Goal: Information Seeking & Learning: Learn about a topic

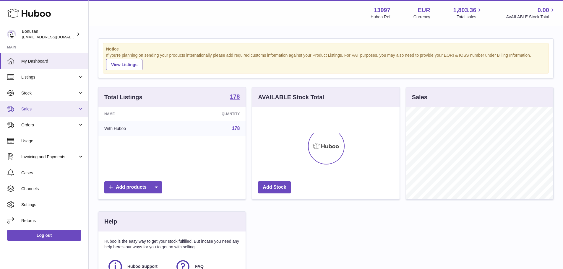
scroll to position [92, 147]
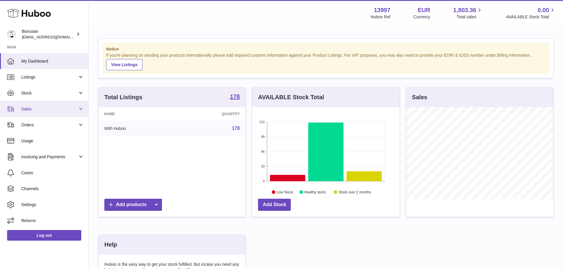
click at [18, 108] on link "Sales" at bounding box center [44, 109] width 88 height 16
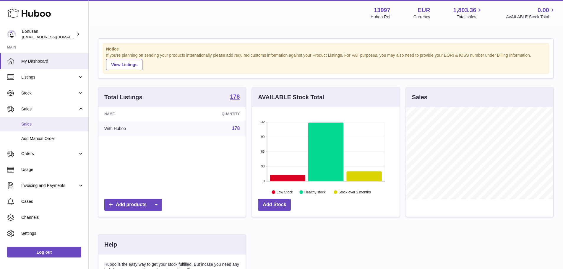
click at [23, 123] on span "Sales" at bounding box center [52, 124] width 63 height 6
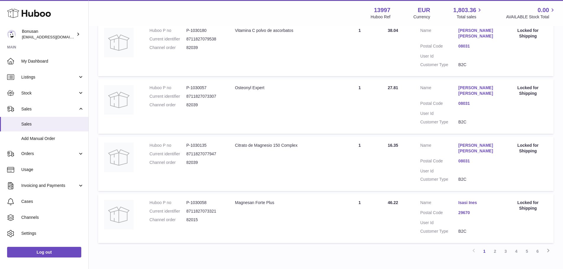
scroll to position [515, 0]
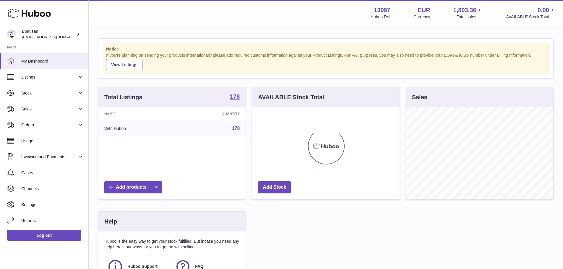
scroll to position [92, 147]
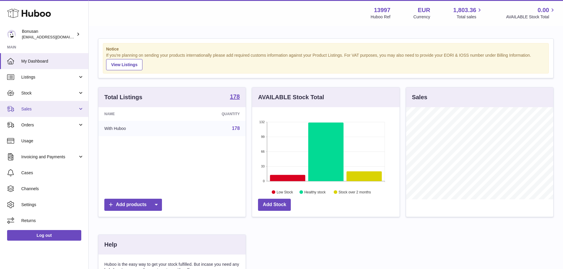
click at [67, 113] on link "Sales" at bounding box center [44, 109] width 88 height 16
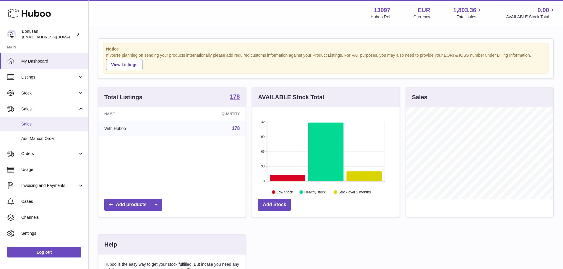
click at [63, 120] on link "Sales" at bounding box center [44, 124] width 88 height 14
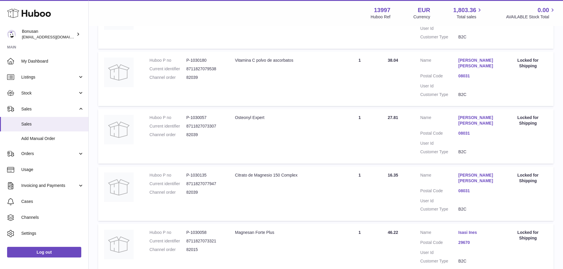
scroll to position [515, 0]
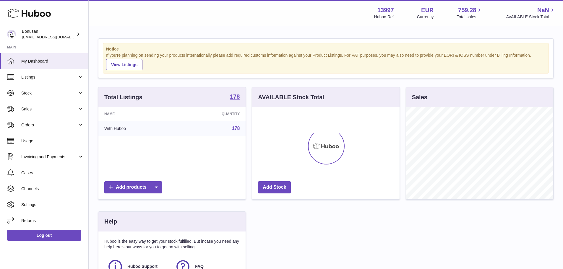
scroll to position [92, 147]
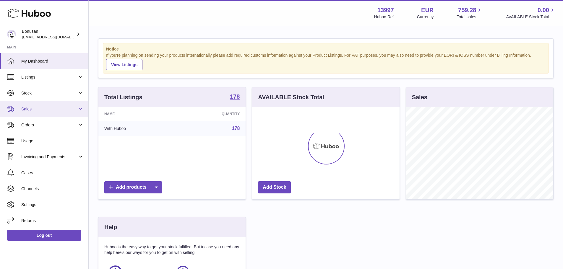
click at [61, 108] on span "Sales" at bounding box center [49, 109] width 56 height 6
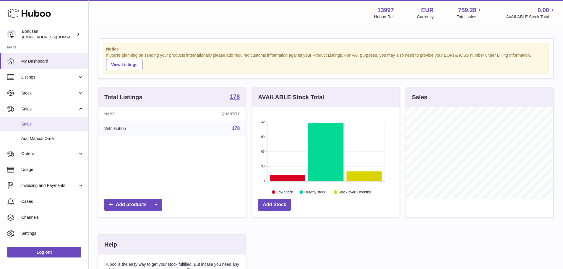
click at [51, 123] on span "Sales" at bounding box center [52, 124] width 63 height 6
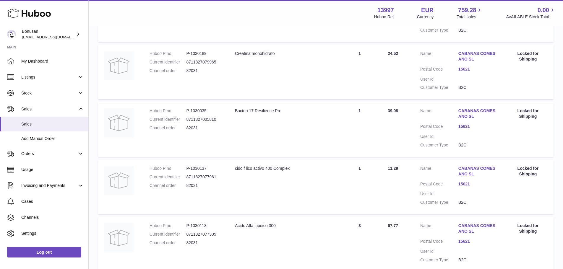
scroll to position [13, 0]
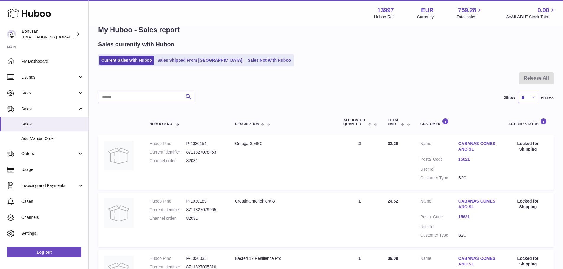
click at [521, 95] on select "** ** ** ***" at bounding box center [528, 98] width 20 height 12
select select "**"
click at [518, 92] on select "** ** ** ***" at bounding box center [528, 98] width 20 height 12
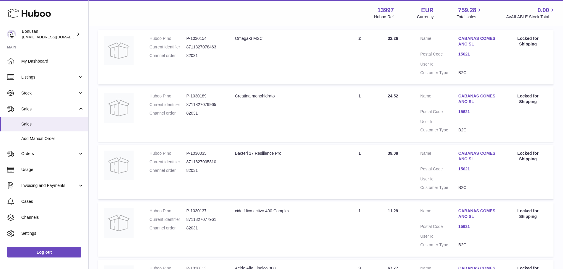
scroll to position [67, 0]
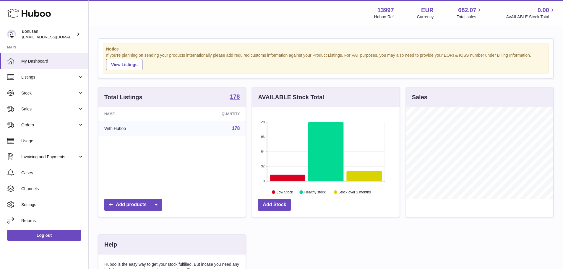
scroll to position [92, 147]
click at [49, 112] on link "Sales" at bounding box center [44, 109] width 88 height 16
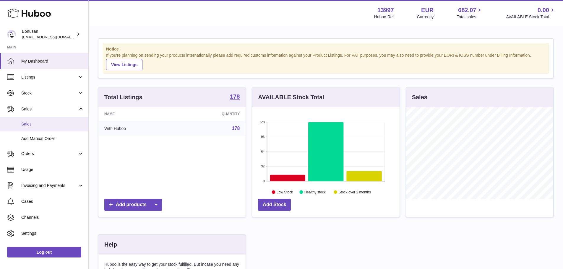
click at [45, 124] on span "Sales" at bounding box center [52, 124] width 63 height 6
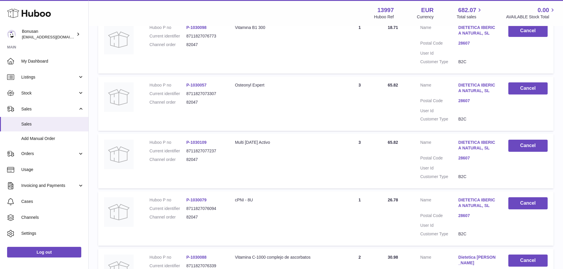
scroll to position [131, 0]
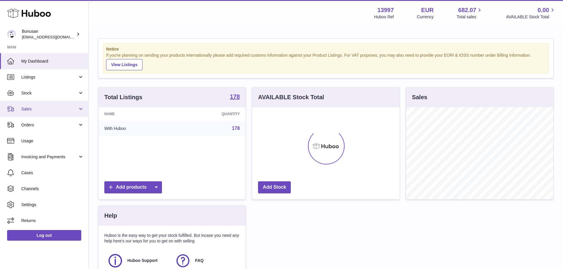
scroll to position [92, 147]
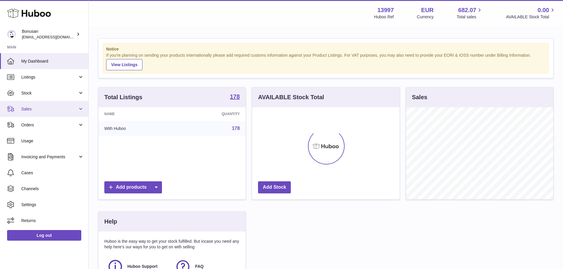
click at [34, 110] on span "Sales" at bounding box center [49, 109] width 56 height 6
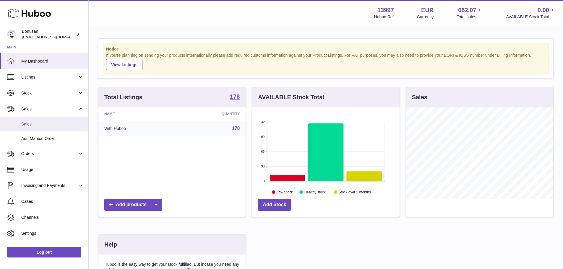
click at [31, 123] on span "Sales" at bounding box center [52, 124] width 63 height 6
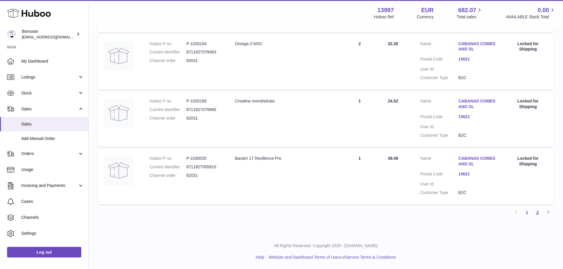
click at [537, 211] on link "2" at bounding box center [537, 212] width 11 height 11
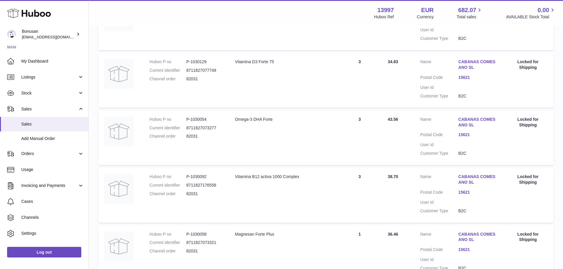
scroll to position [354, 0]
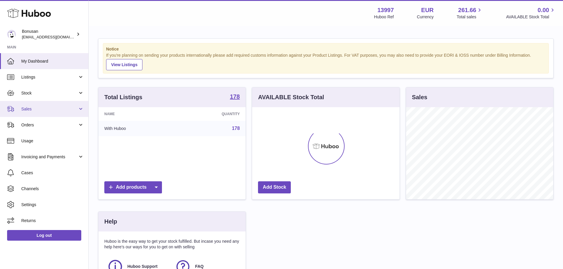
scroll to position [92, 147]
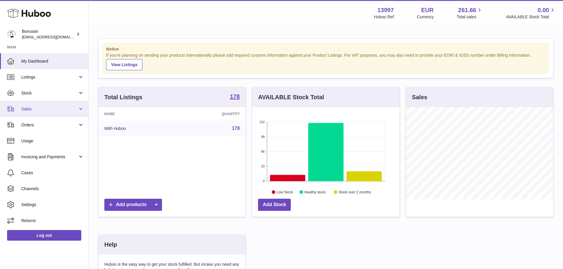
click at [31, 106] on link "Sales" at bounding box center [44, 109] width 88 height 16
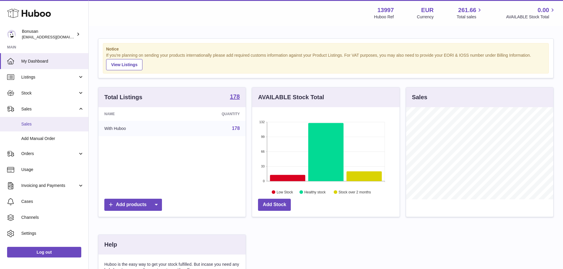
click at [34, 121] on span "Sales" at bounding box center [52, 124] width 63 height 6
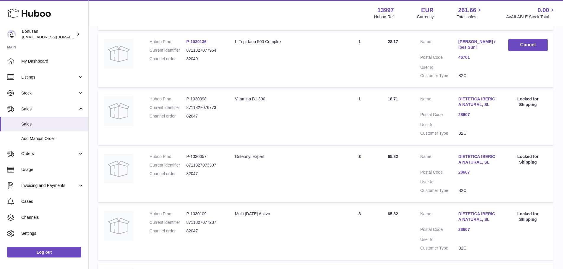
scroll to position [64, 0]
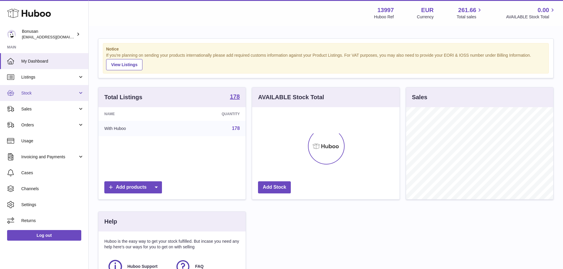
scroll to position [92, 147]
drag, startPoint x: 0, startPoint y: 0, endPoint x: 34, endPoint y: 92, distance: 97.5
click at [34, 92] on span "Stock" at bounding box center [49, 93] width 56 height 6
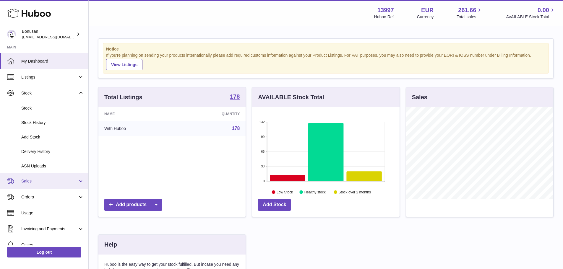
click at [30, 176] on link "Sales" at bounding box center [44, 181] width 88 height 16
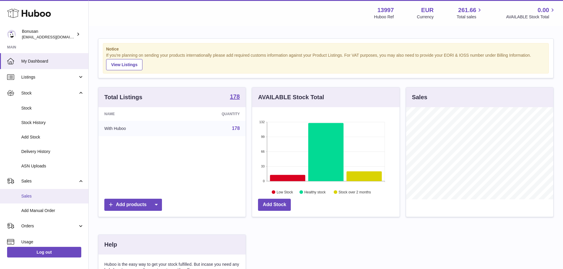
click at [34, 203] on link "Sales" at bounding box center [44, 196] width 88 height 14
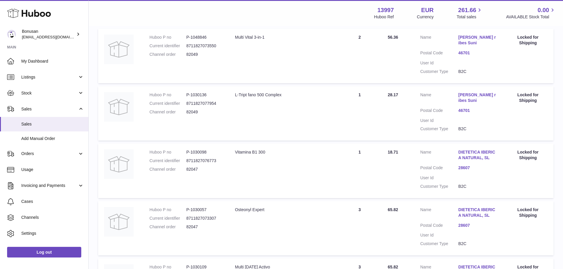
scroll to position [207, 0]
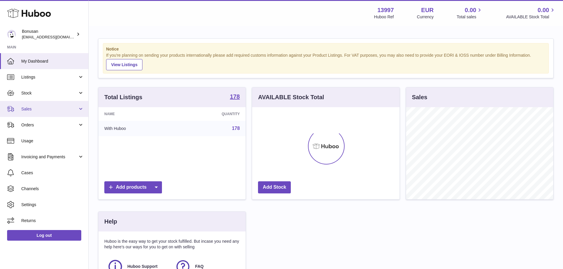
scroll to position [92, 147]
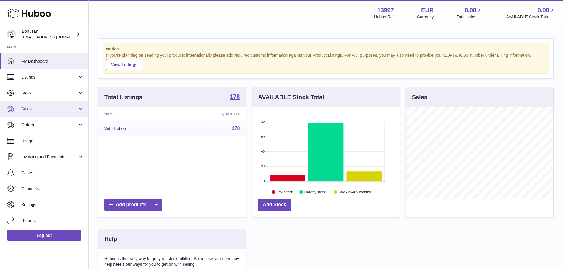
click at [37, 112] on span "Sales" at bounding box center [49, 109] width 56 height 6
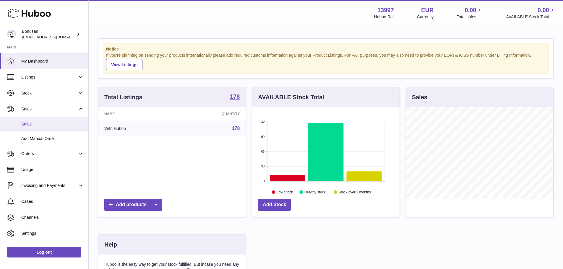
click at [37, 127] on link "Sales" at bounding box center [44, 124] width 88 height 14
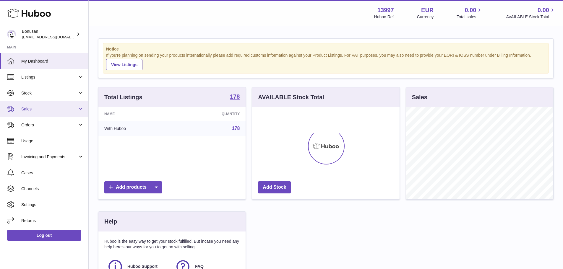
scroll to position [92, 147]
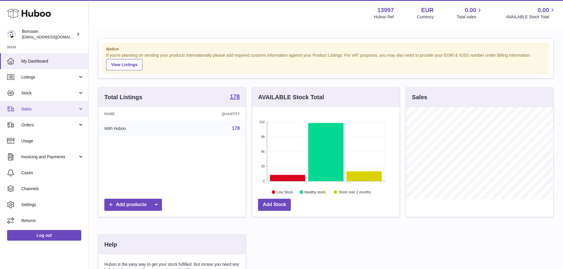
click at [44, 105] on link "Sales" at bounding box center [44, 109] width 88 height 16
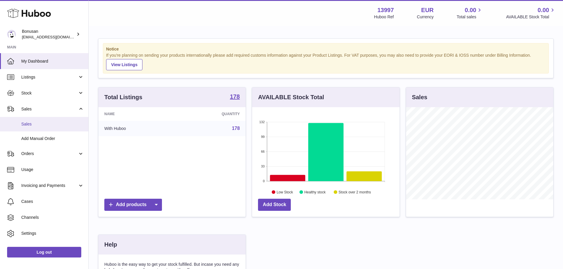
click at [38, 121] on span "Sales" at bounding box center [52, 124] width 63 height 6
